Goal: Transaction & Acquisition: Book appointment/travel/reservation

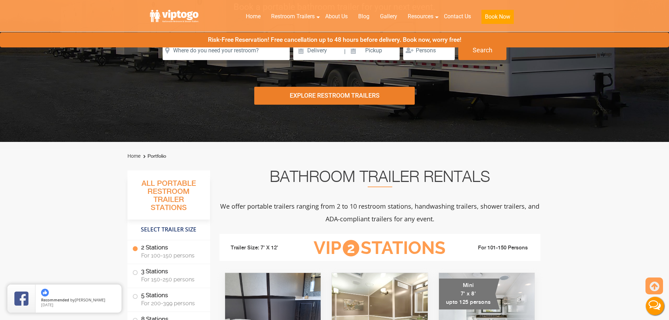
drag, startPoint x: 658, startPoint y: 290, endPoint x: 505, endPoint y: 213, distance: 171.1
click at [658, 289] on icon at bounding box center [653, 286] width 9 height 17
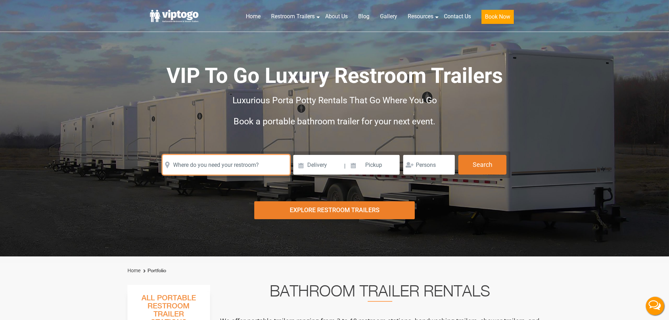
click at [216, 168] on input "text" at bounding box center [226, 165] width 127 height 20
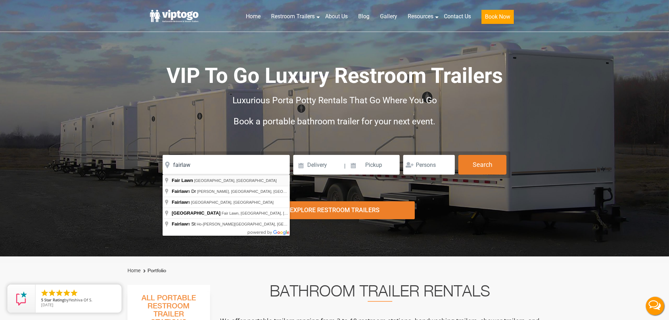
type input "Fair Lawn, [GEOGRAPHIC_DATA], [GEOGRAPHIC_DATA]"
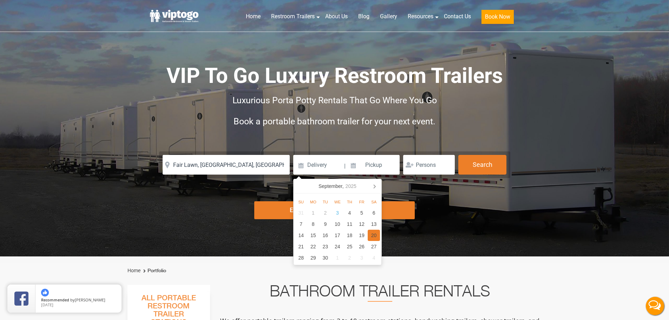
click at [376, 236] on div "20" at bounding box center [374, 235] width 12 height 11
type input "[DATE]"
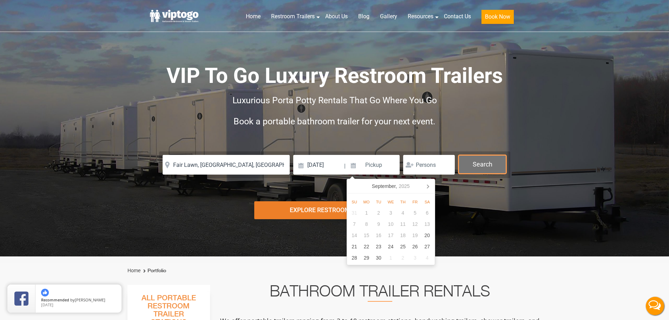
click at [492, 165] on button "Search" at bounding box center [482, 164] width 48 height 19
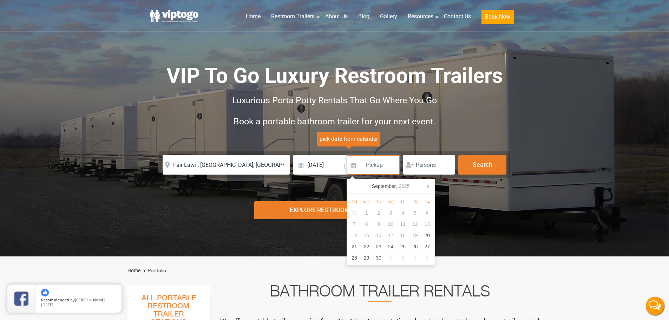
click at [367, 163] on input at bounding box center [372, 165] width 53 height 20
drag, startPoint x: 425, startPoint y: 233, endPoint x: 502, endPoint y: 185, distance: 91.1
click at [426, 233] on div "20" at bounding box center [427, 235] width 12 height 11
type input "[DATE]"
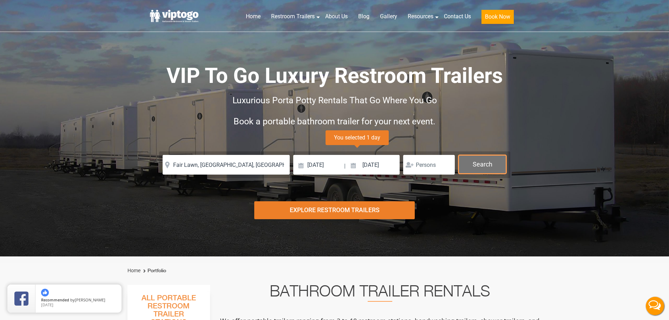
click at [494, 165] on button "Search" at bounding box center [482, 164] width 48 height 19
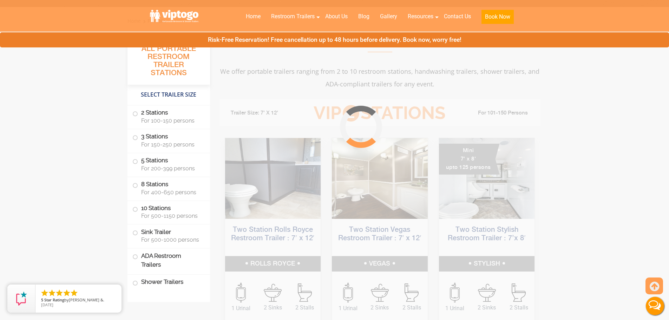
scroll to position [284, 0]
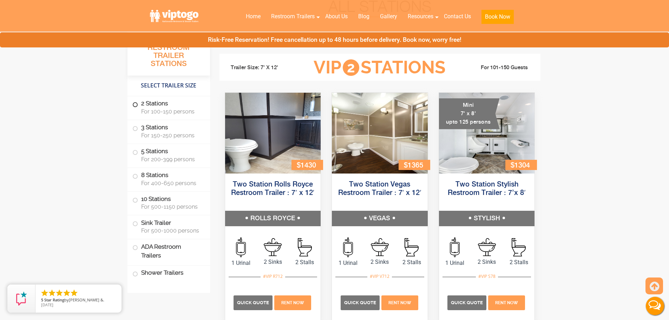
click at [170, 109] on span "For 100-150 persons" at bounding box center [171, 111] width 60 height 7
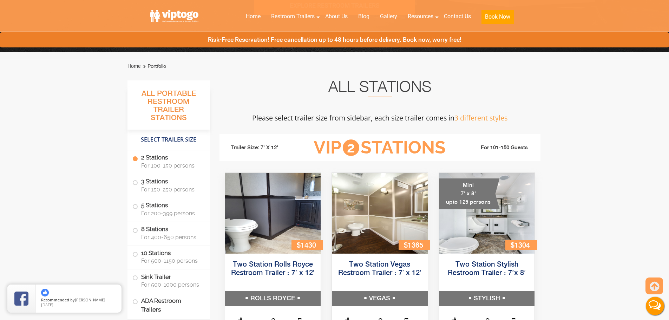
scroll to position [0, 0]
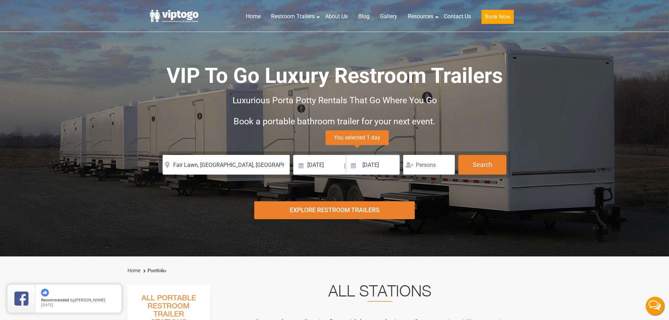
click at [381, 165] on input "[DATE]" at bounding box center [372, 165] width 53 height 20
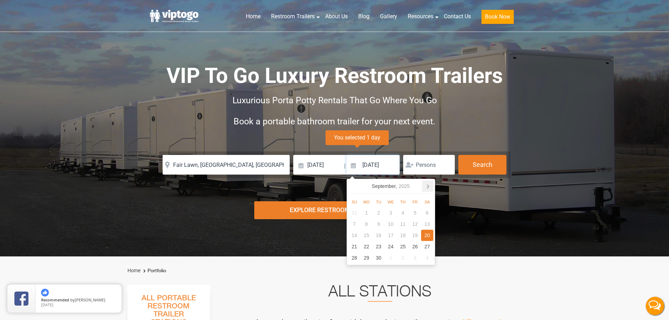
click at [430, 185] on icon at bounding box center [427, 185] width 11 height 11
drag, startPoint x: 358, startPoint y: 184, endPoint x: 370, endPoint y: 193, distance: 15.2
click at [357, 184] on icon at bounding box center [353, 185] width 11 height 11
click at [315, 164] on input "[DATE]" at bounding box center [318, 165] width 50 height 20
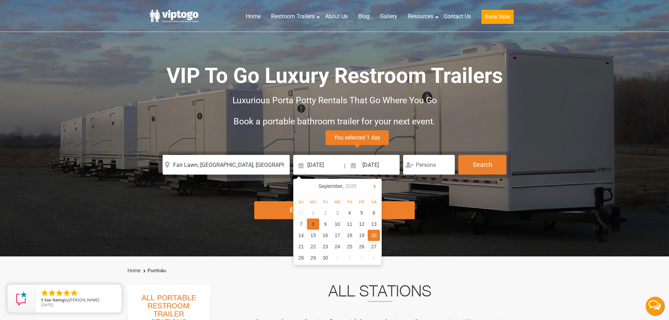
click at [315, 224] on div "8" at bounding box center [313, 223] width 12 height 11
type input "[DATE]"
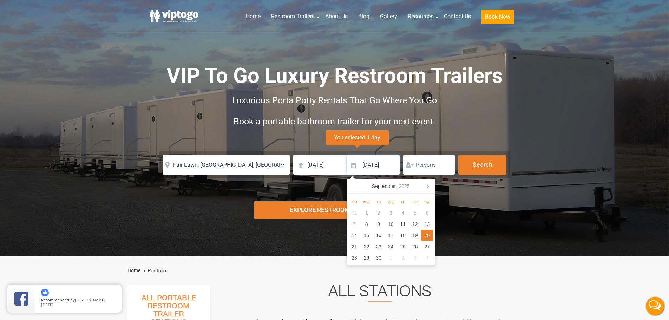
click at [371, 172] on input "[DATE]" at bounding box center [372, 165] width 53 height 20
click at [432, 185] on icon at bounding box center [427, 185] width 11 height 11
click at [368, 222] on div "6" at bounding box center [366, 223] width 12 height 11
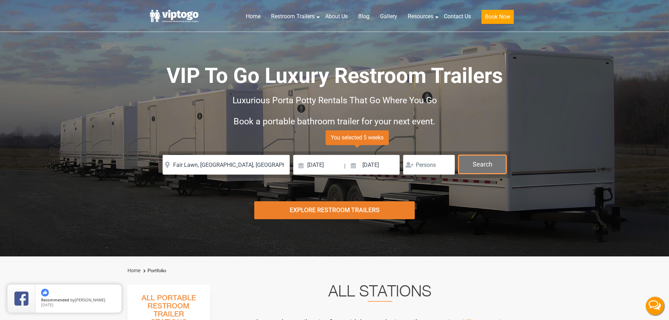
click at [492, 161] on button "Search" at bounding box center [482, 164] width 48 height 19
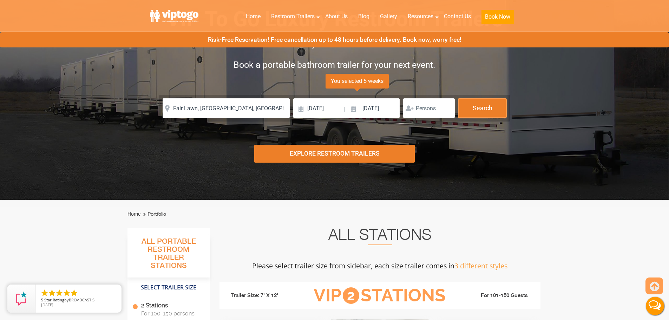
scroll to position [39, 0]
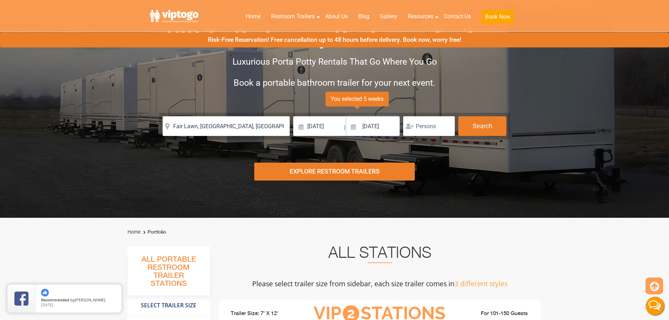
click at [369, 130] on input "[DATE]" at bounding box center [372, 126] width 53 height 20
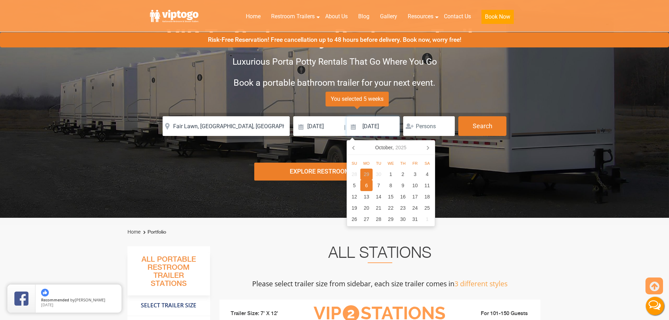
click at [362, 177] on div "29" at bounding box center [366, 174] width 12 height 11
type input "[DATE]"
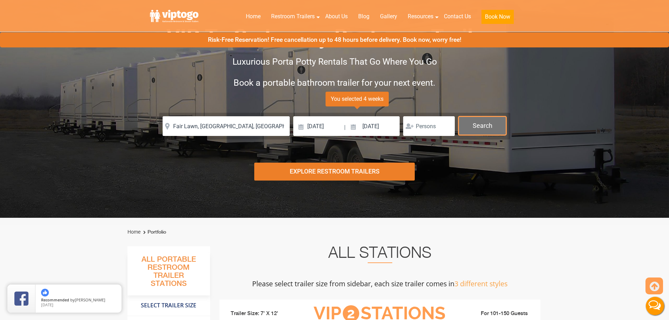
click at [484, 123] on button "Search" at bounding box center [482, 125] width 48 height 19
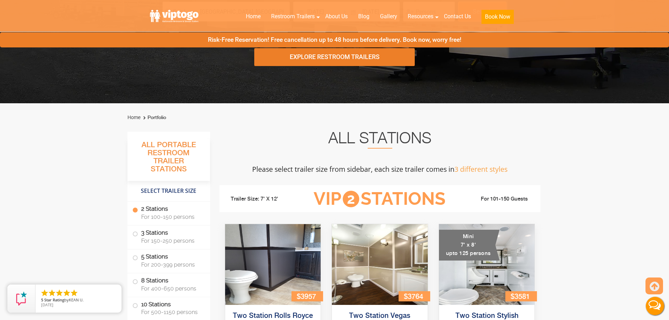
scroll to position [74, 0]
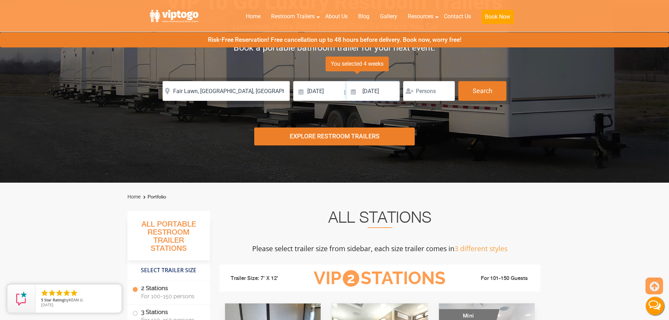
click at [372, 87] on input "[DATE]" at bounding box center [372, 91] width 53 height 20
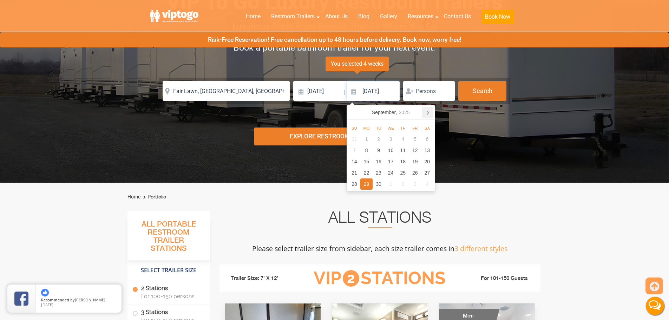
click at [430, 113] on icon at bounding box center [427, 112] width 11 height 11
click at [355, 113] on icon at bounding box center [353, 112] width 11 height 11
click at [477, 93] on button "Search" at bounding box center [482, 90] width 48 height 19
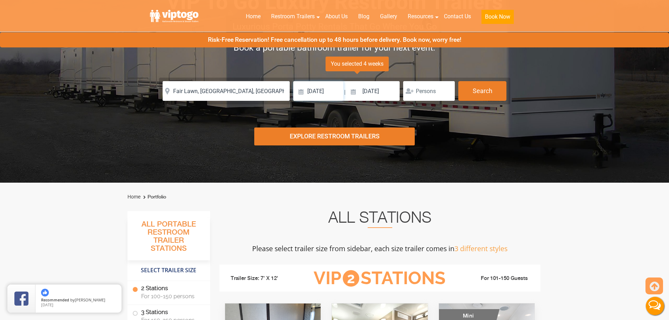
click at [330, 93] on input "[DATE]" at bounding box center [318, 91] width 50 height 20
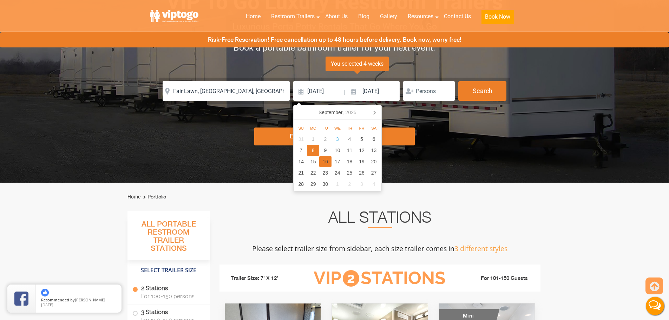
click at [324, 161] on div "16" at bounding box center [325, 161] width 12 height 11
type input "[DATE]"
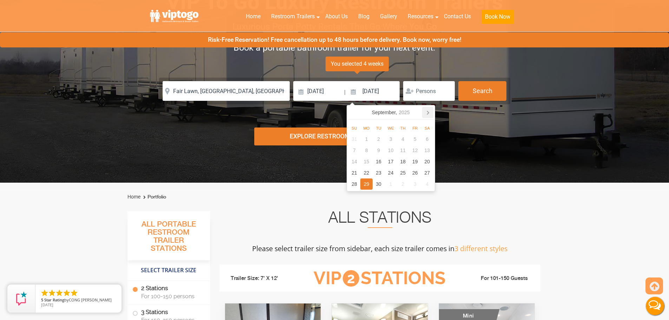
click at [430, 113] on icon at bounding box center [427, 112] width 11 height 11
click at [354, 110] on icon at bounding box center [353, 112] width 11 height 11
click at [431, 111] on icon at bounding box center [427, 112] width 11 height 11
click at [368, 160] on div "13" at bounding box center [366, 161] width 12 height 11
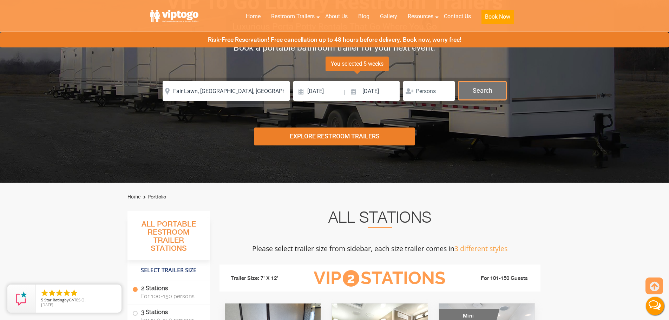
click at [491, 90] on button "Search" at bounding box center [482, 90] width 48 height 19
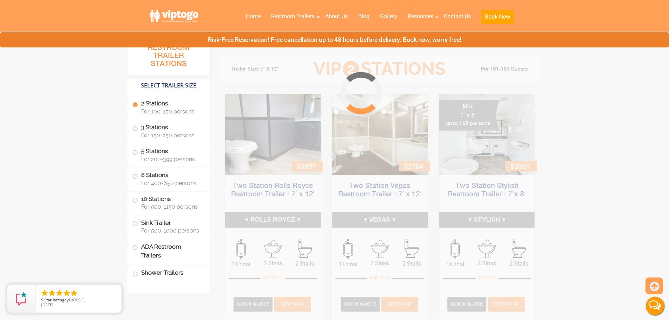
scroll to position [284, 0]
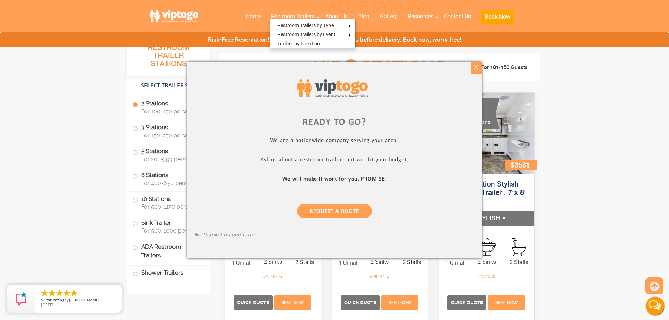
click at [477, 70] on div "X" at bounding box center [475, 68] width 11 height 12
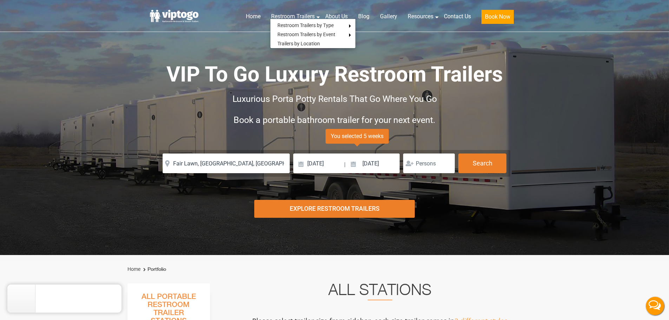
scroll to position [0, 0]
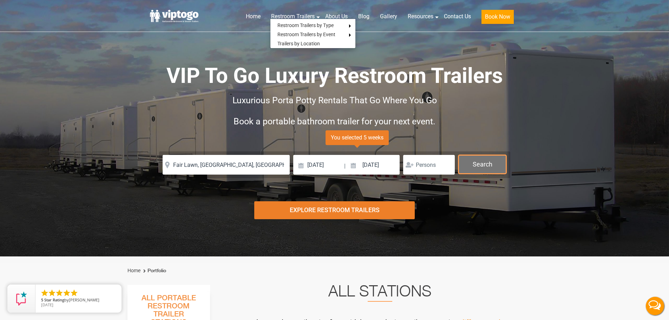
click at [487, 169] on button "Search" at bounding box center [482, 164] width 48 height 19
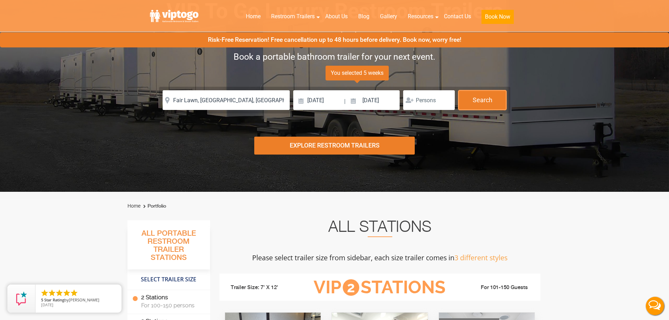
scroll to position [4, 0]
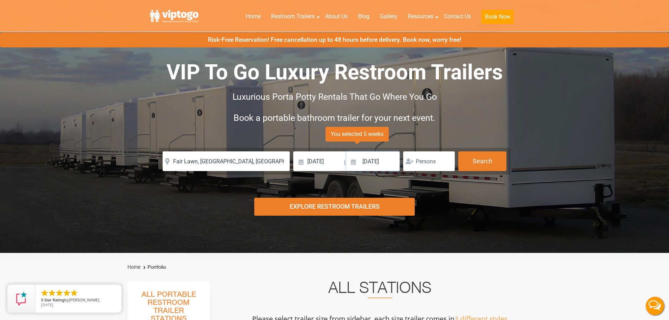
click at [396, 164] on input "[DATE]" at bounding box center [372, 161] width 53 height 20
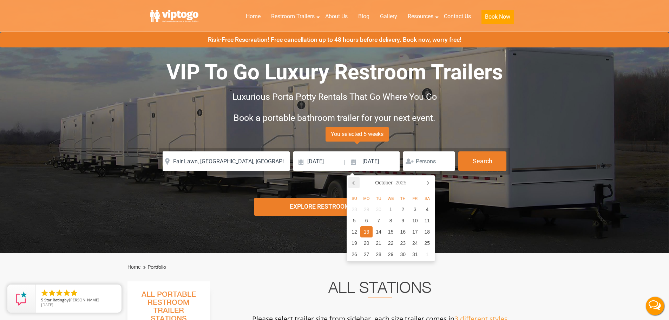
click at [354, 183] on icon at bounding box center [353, 182] width 11 height 11
click at [420, 232] on div "19" at bounding box center [415, 231] width 12 height 11
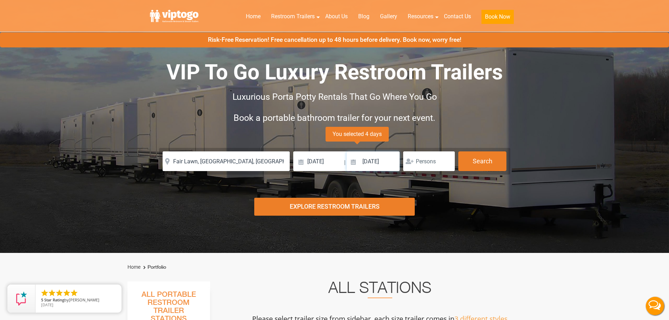
click at [388, 156] on input "[DATE]" at bounding box center [372, 161] width 53 height 20
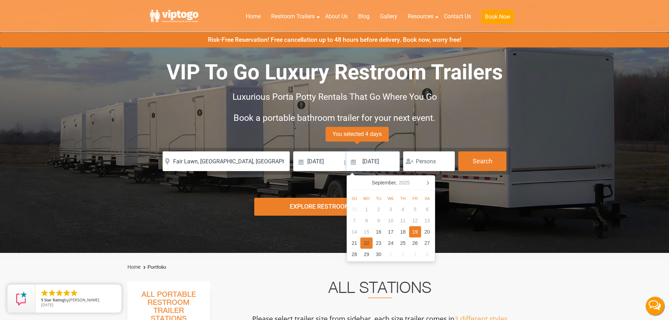
click at [363, 242] on div "22" at bounding box center [366, 242] width 12 height 11
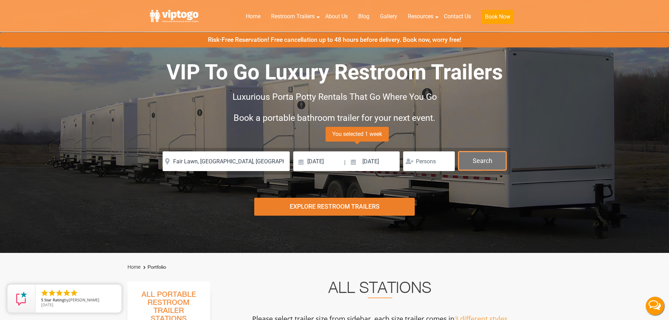
click at [483, 160] on button "Search" at bounding box center [482, 160] width 48 height 19
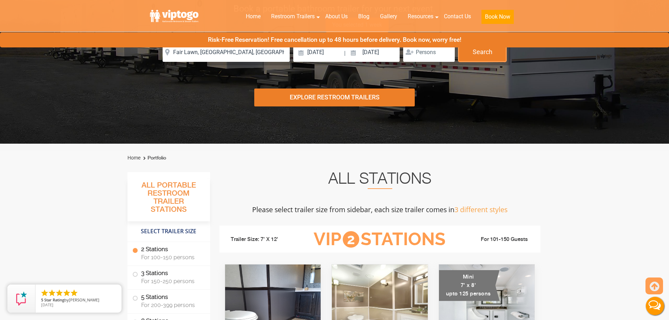
scroll to position [39, 0]
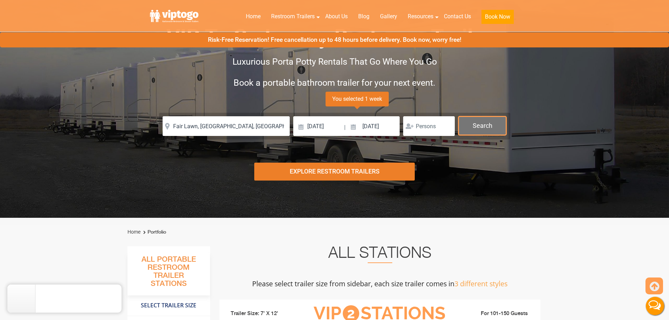
click at [493, 122] on button "Search" at bounding box center [482, 125] width 48 height 19
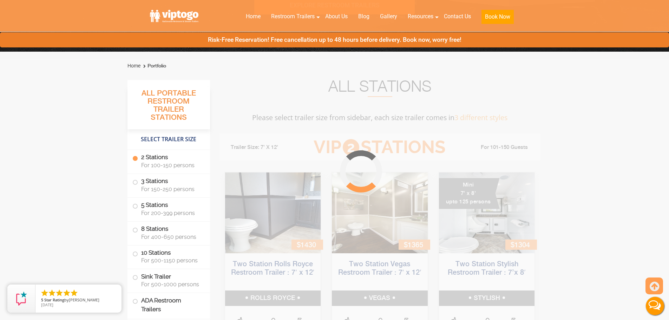
scroll to position [284, 0]
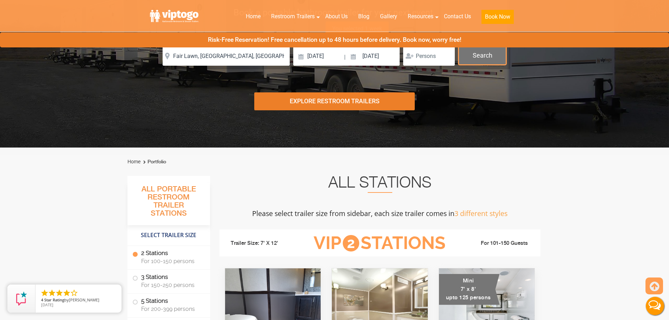
click at [482, 48] on button "Search" at bounding box center [482, 55] width 48 height 19
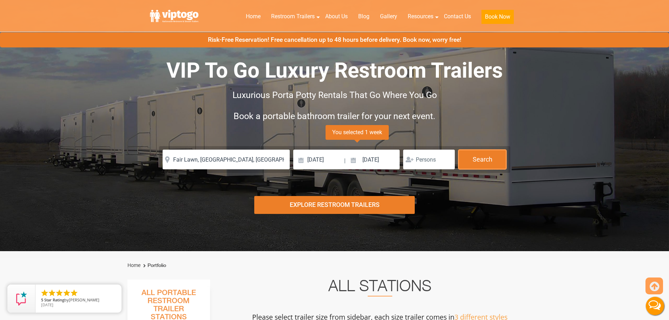
scroll to position [0, 0]
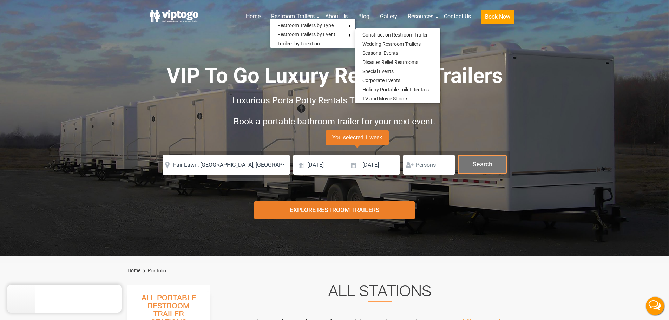
click at [489, 162] on button "Search" at bounding box center [482, 164] width 48 height 19
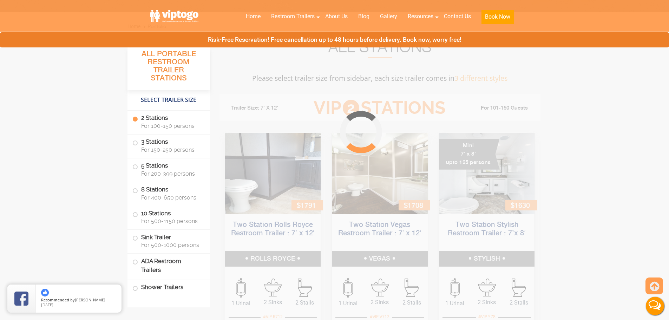
scroll to position [284, 0]
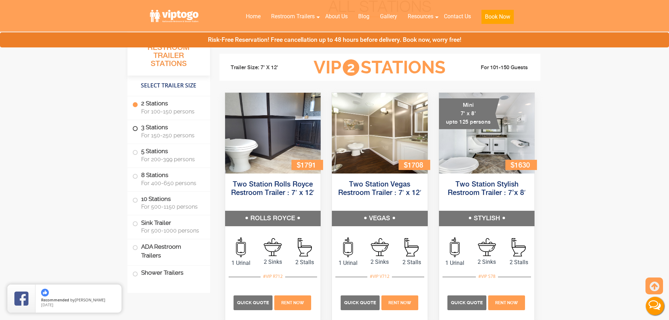
click at [177, 136] on span "For 150-250 persons" at bounding box center [171, 135] width 60 height 7
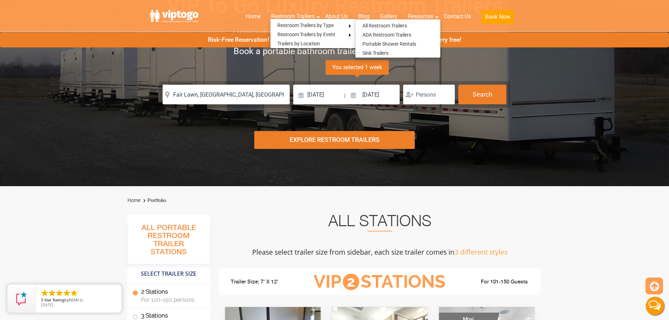
scroll to position [0, 0]
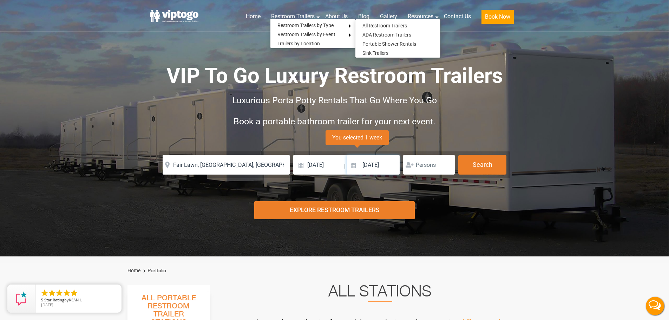
click at [380, 166] on input "[DATE]" at bounding box center [372, 165] width 53 height 20
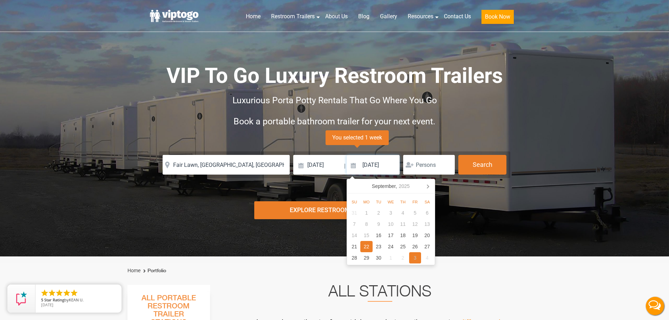
click at [417, 259] on div "3" at bounding box center [415, 257] width 12 height 11
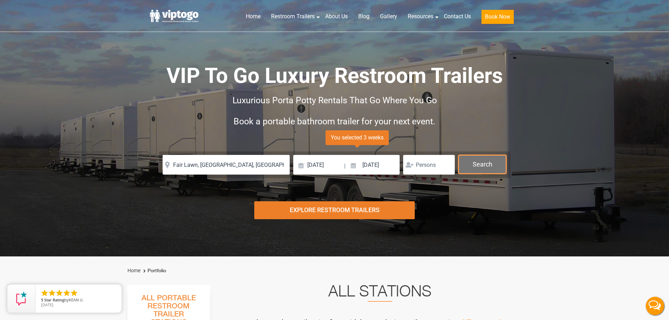
click at [485, 164] on button "Search" at bounding box center [482, 164] width 48 height 19
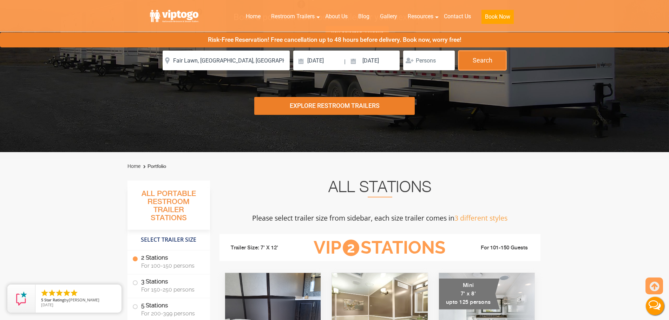
scroll to position [4, 0]
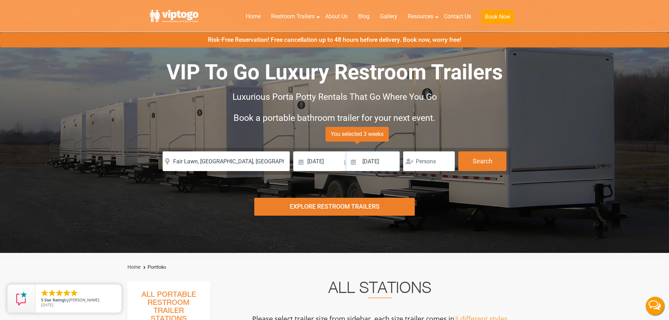
click at [385, 162] on input "[DATE]" at bounding box center [372, 161] width 53 height 20
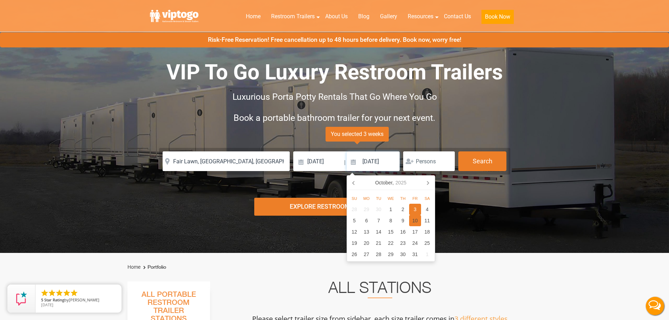
click at [413, 221] on div "10" at bounding box center [415, 220] width 12 height 11
type input "[DATE]"
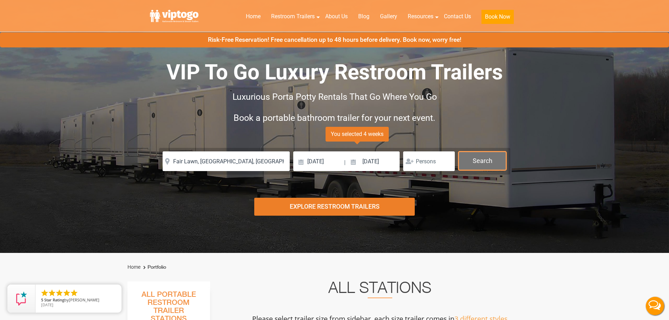
click at [483, 161] on button "Search" at bounding box center [482, 160] width 48 height 19
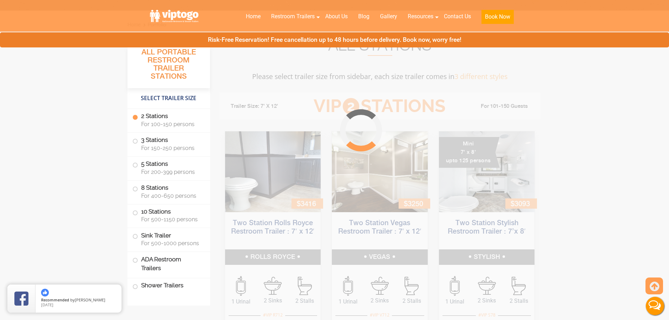
scroll to position [284, 0]
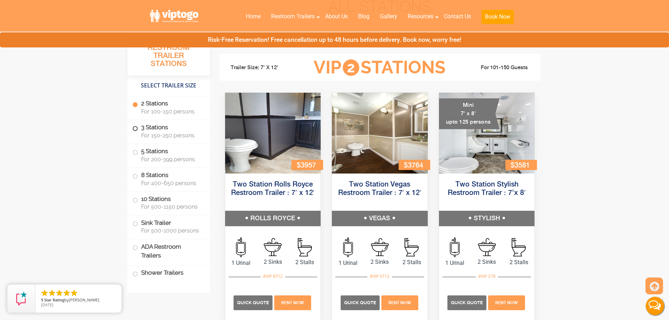
click at [158, 137] on span "For 150-250 persons" at bounding box center [171, 135] width 60 height 7
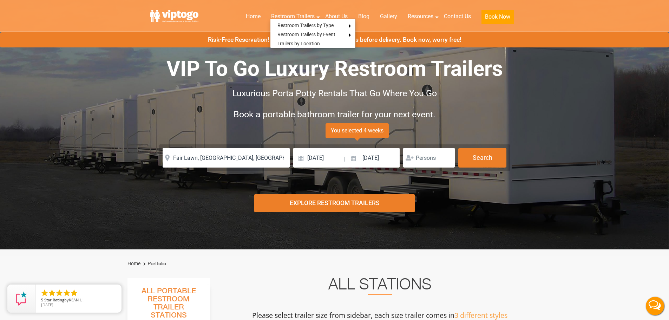
scroll to position [1, 0]
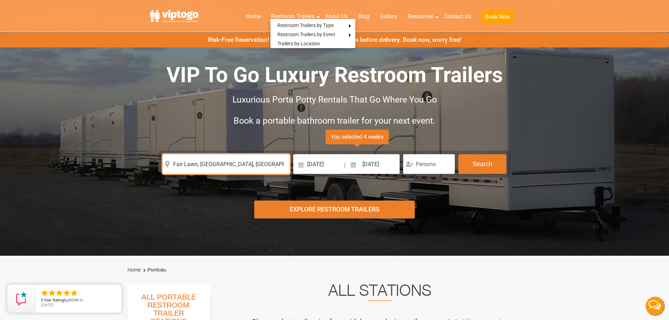
drag, startPoint x: 243, startPoint y: 163, endPoint x: 37, endPoint y: 160, distance: 206.8
click at [37, 160] on div "Risk-Free Reservation! Free cancellation up to 48 hours before delivery. Book n…" at bounding box center [334, 127] width 669 height 256
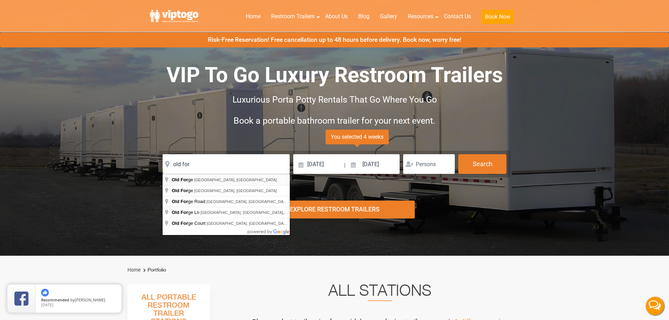
type input "Old Forge, [GEOGRAPHIC_DATA], [GEOGRAPHIC_DATA]"
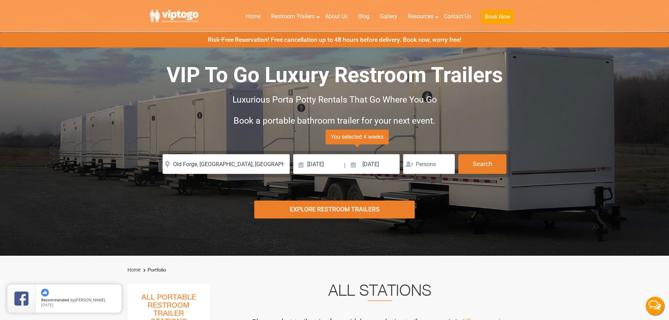
click at [344, 167] on div "[DATE] | [DATE] Not sure? Give us an approximate date. You selected 4 weeks Del…" at bounding box center [346, 164] width 107 height 20
click at [379, 169] on input "[DATE]" at bounding box center [372, 164] width 53 height 20
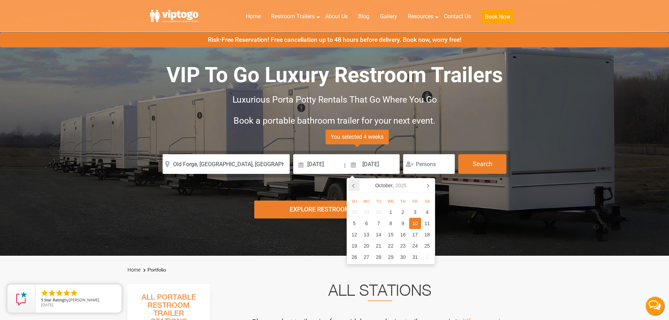
click at [351, 187] on icon at bounding box center [353, 185] width 11 height 11
click at [366, 247] on div "22" at bounding box center [366, 245] width 12 height 11
type input "[DATE]"
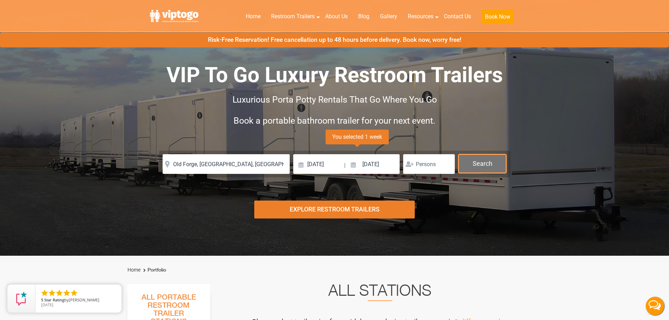
click at [502, 163] on button "Search" at bounding box center [482, 163] width 48 height 19
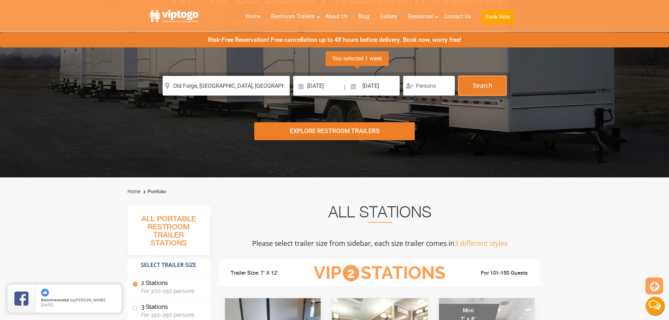
scroll to position [74, 0]
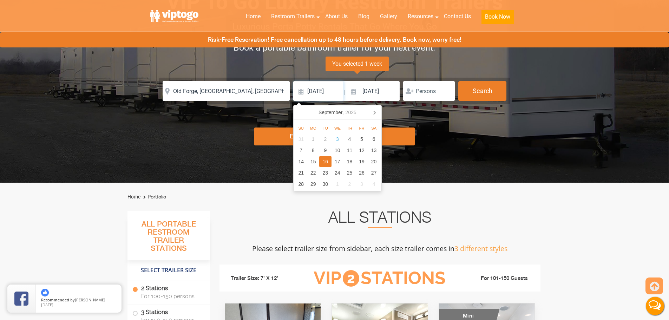
click at [320, 90] on input "[DATE]" at bounding box center [318, 91] width 50 height 20
click at [362, 166] on div "19" at bounding box center [362, 161] width 12 height 11
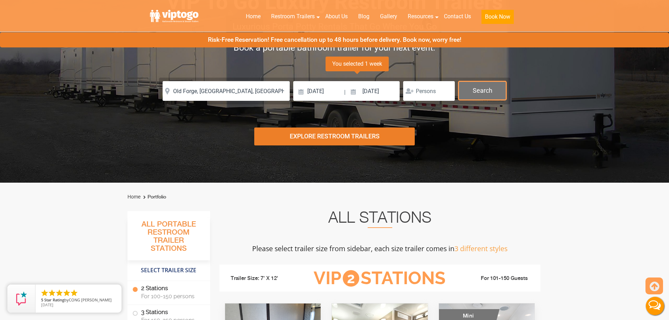
click at [476, 95] on button "Search" at bounding box center [482, 90] width 48 height 19
click at [319, 91] on input "[DATE]" at bounding box center [318, 91] width 50 height 20
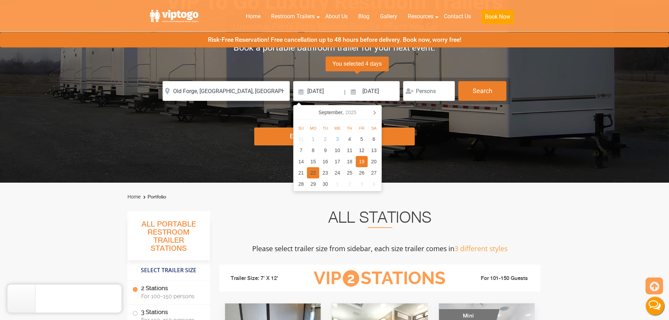
click at [318, 171] on div "22" at bounding box center [313, 172] width 12 height 11
type input "[DATE]"
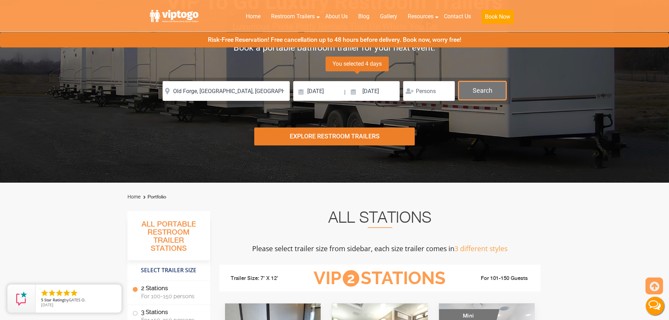
click at [476, 91] on button "Search" at bounding box center [482, 90] width 48 height 19
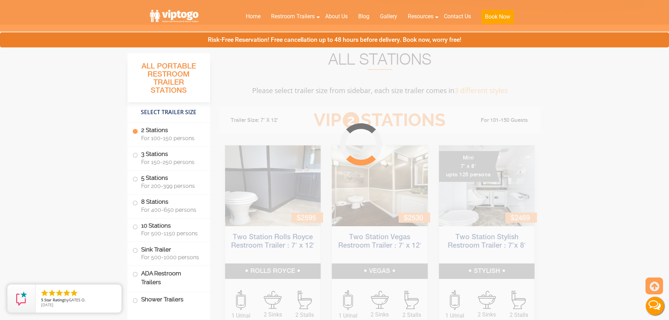
scroll to position [284, 0]
